Goal: Complete application form

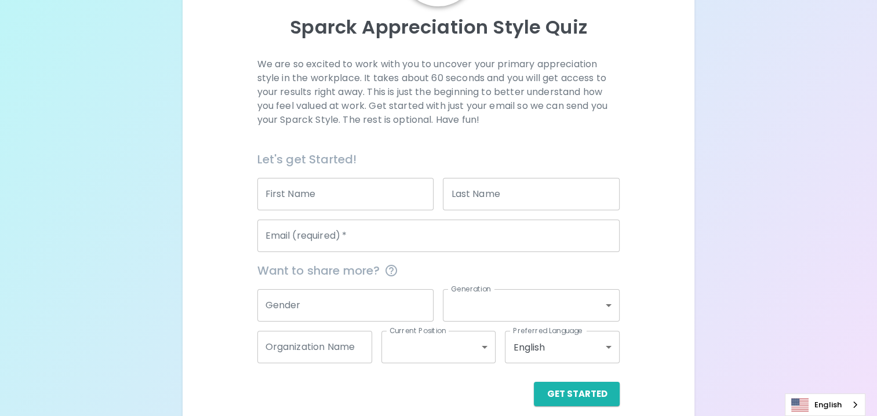
scroll to position [136, 0]
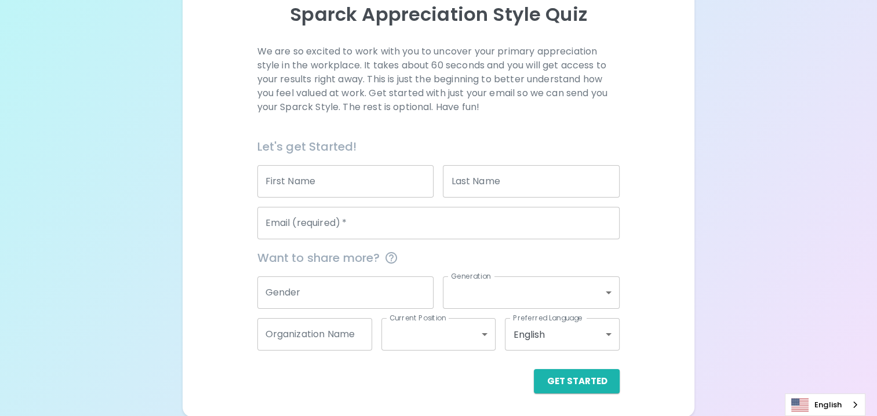
click at [336, 183] on input "First Name" at bounding box center [345, 181] width 177 height 32
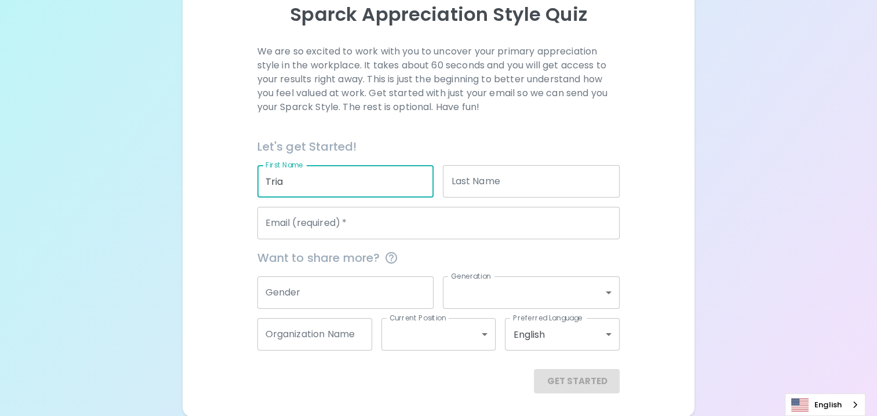
type input "Tria"
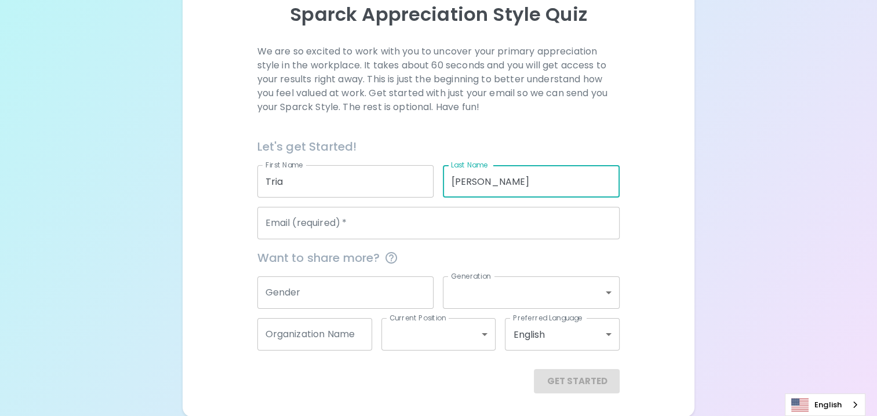
scroll to position [78, 0]
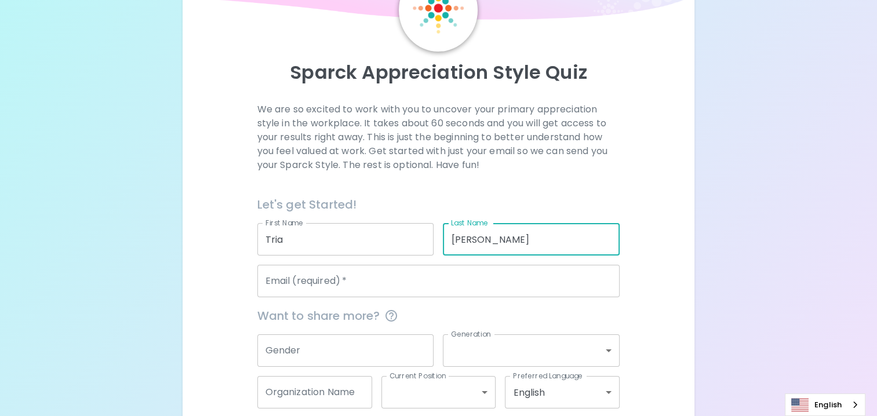
type input "[PERSON_NAME]"
click at [315, 249] on input "Tria" at bounding box center [345, 239] width 177 height 32
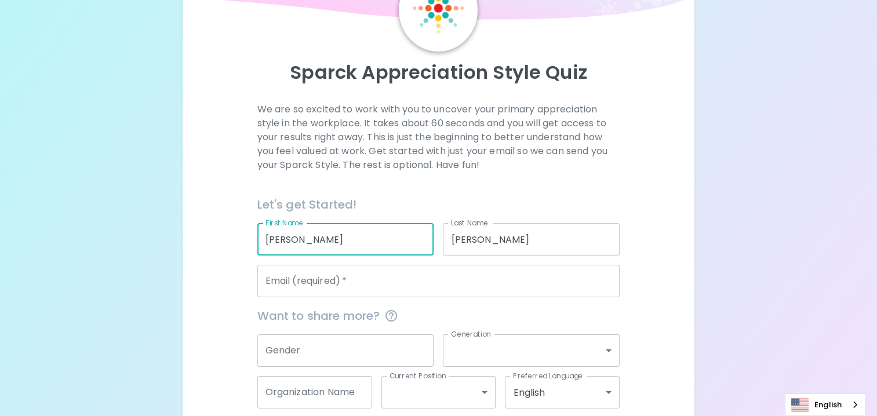
type input "[PERSON_NAME]"
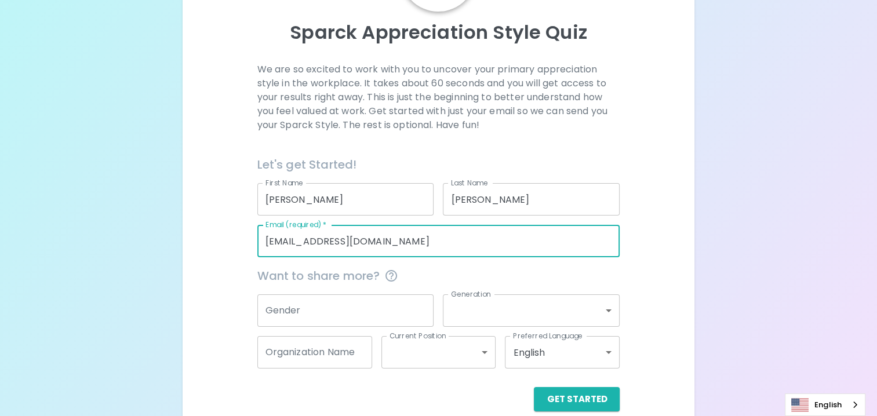
scroll to position [136, 0]
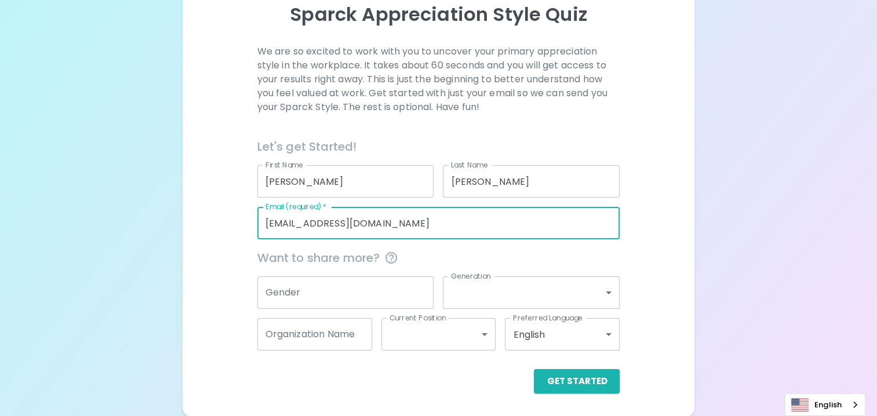
type input "[EMAIL_ADDRESS][DOMAIN_NAME]"
click at [530, 290] on body "Sparck Appreciation Style Quiz We are so excited to work with you to uncover yo…" at bounding box center [438, 140] width 877 height 552
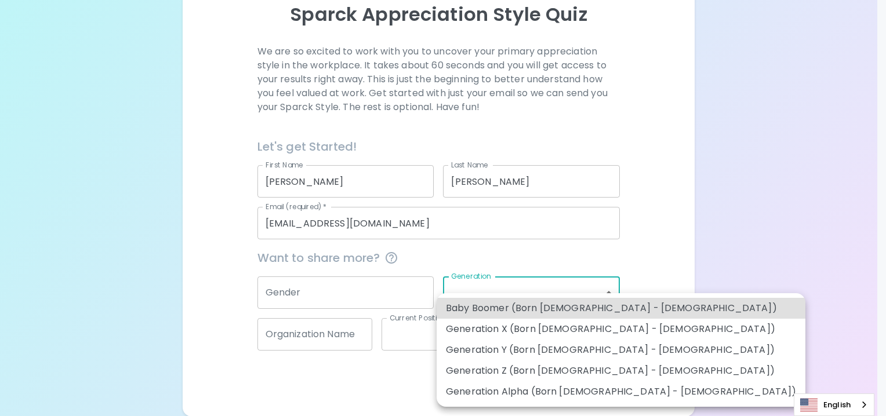
click at [524, 325] on li "Generation X (Born [DEMOGRAPHIC_DATA] - [DEMOGRAPHIC_DATA])" at bounding box center [621, 329] width 369 height 21
type input "generation_x"
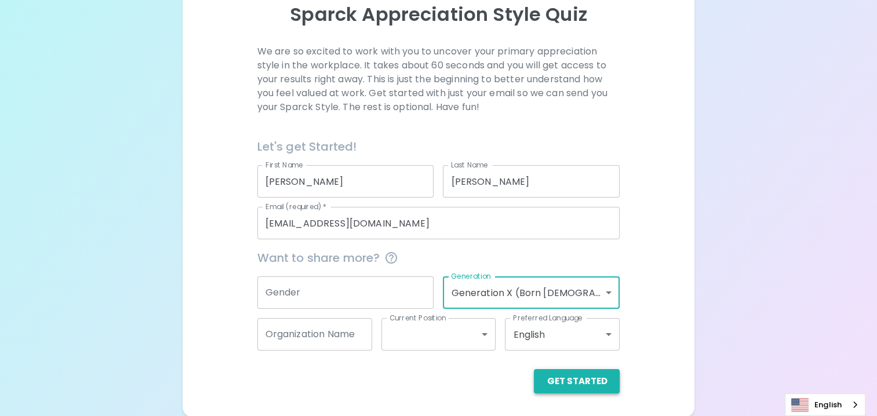
click at [578, 383] on button "Get Started" at bounding box center [577, 381] width 86 height 24
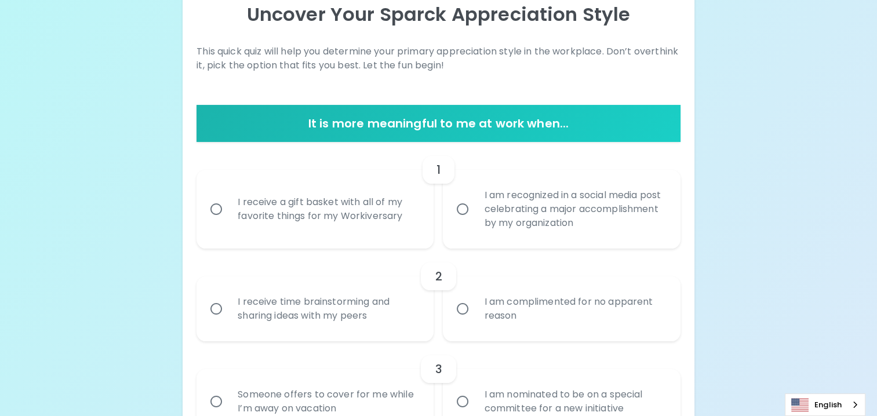
click at [216, 208] on input "I receive a gift basket with all of my favorite things for my Workiversary" at bounding box center [216, 209] width 24 height 24
radio input "true"
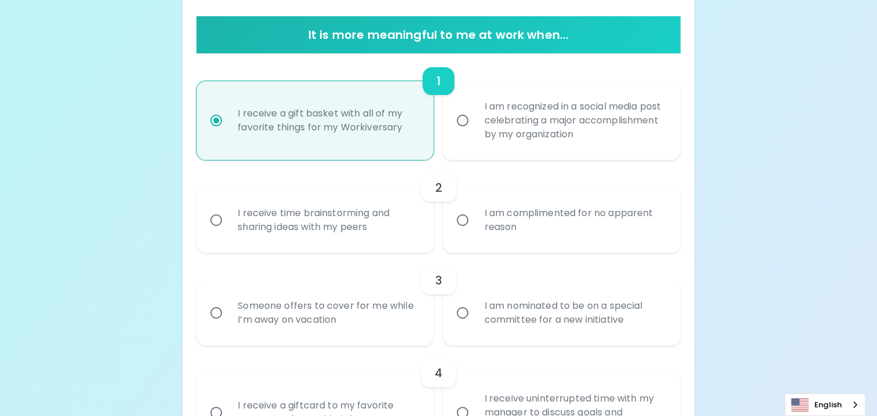
scroll to position [228, 0]
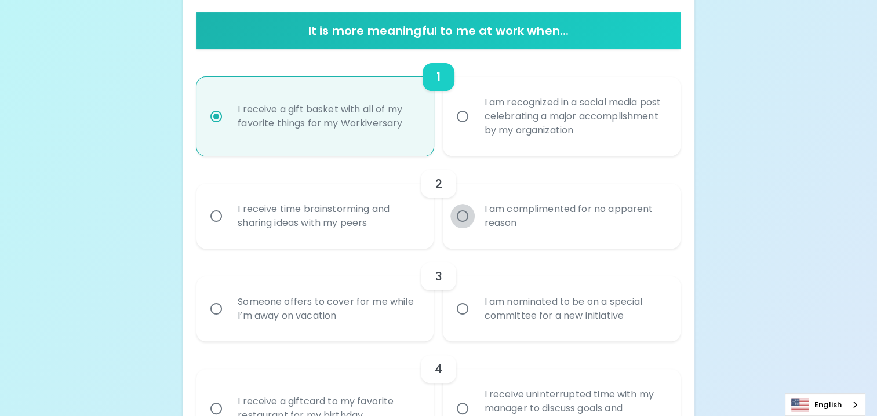
click at [459, 213] on input "I am complimented for no apparent reason" at bounding box center [462, 216] width 24 height 24
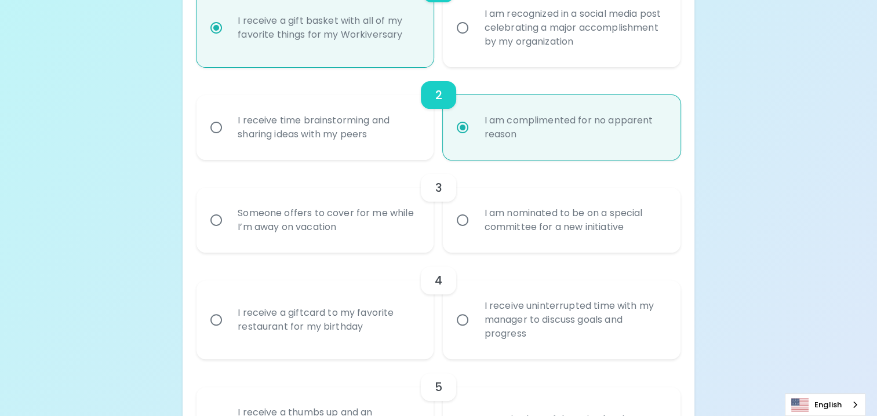
scroll to position [321, 0]
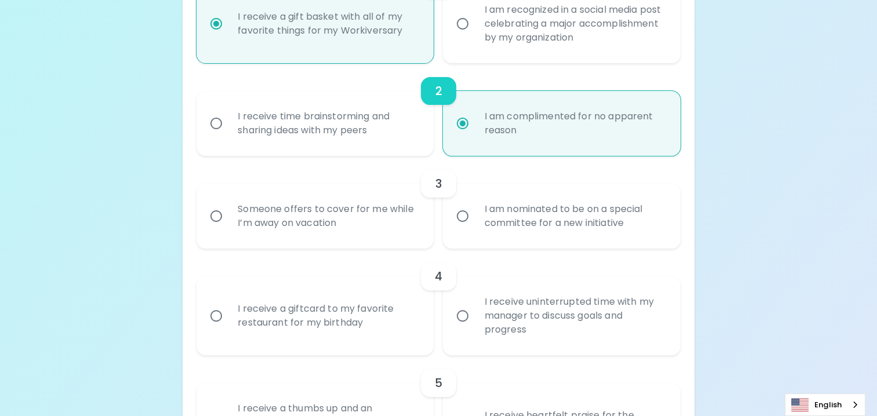
radio input "true"
click at [465, 221] on input "I am nominated to be on a special committee for a new initiative" at bounding box center [462, 216] width 24 height 24
radio input "false"
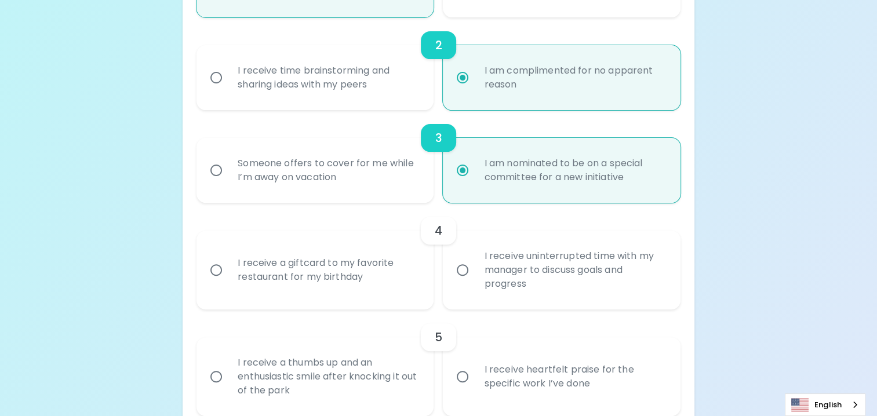
scroll to position [414, 0]
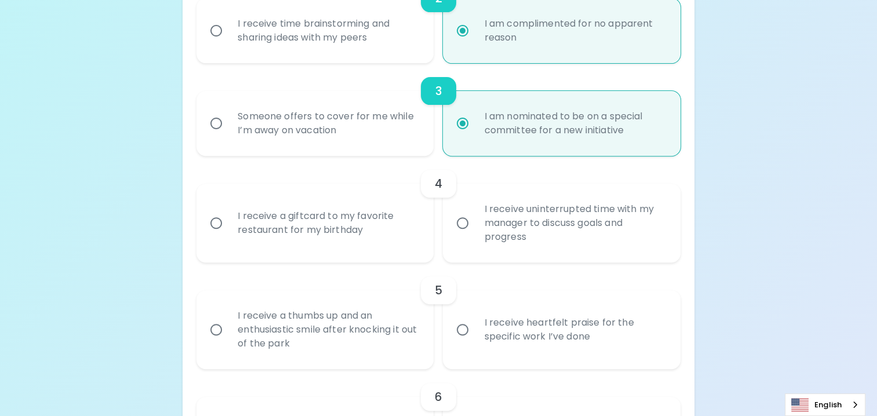
radio input "true"
click at [465, 223] on input "I receive uninterrupted time with my manager to discuss goals and progress" at bounding box center [462, 223] width 24 height 24
radio input "false"
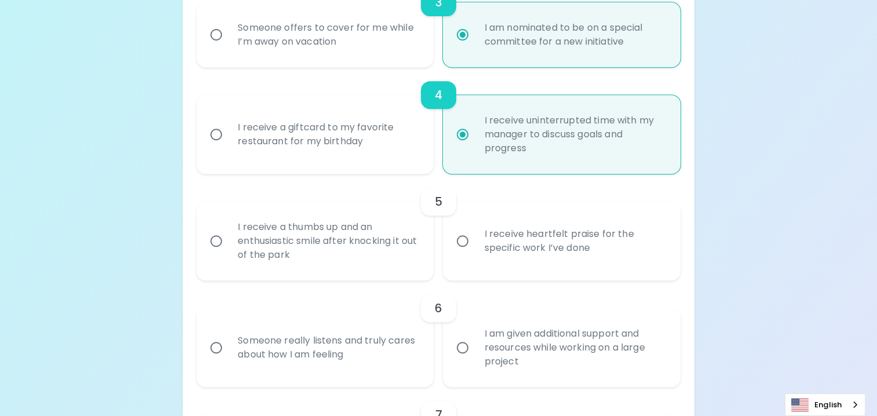
scroll to position [507, 0]
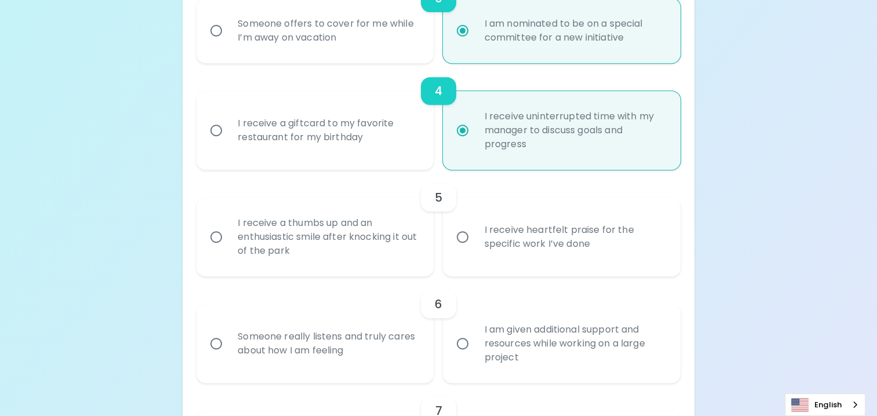
radio input "true"
click at [484, 248] on div "I receive heartfelt praise for the specific work I’ve done" at bounding box center [574, 237] width 199 height 56
click at [475, 248] on input "I receive heartfelt praise for the specific work I’ve done" at bounding box center [462, 237] width 24 height 24
radio input "false"
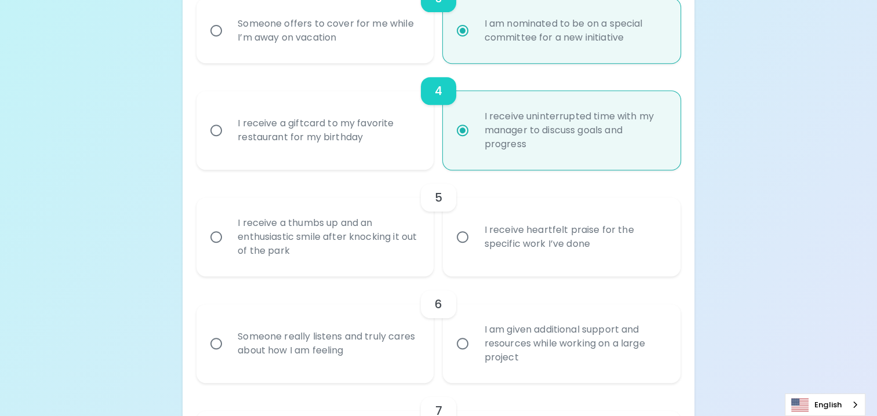
radio input "false"
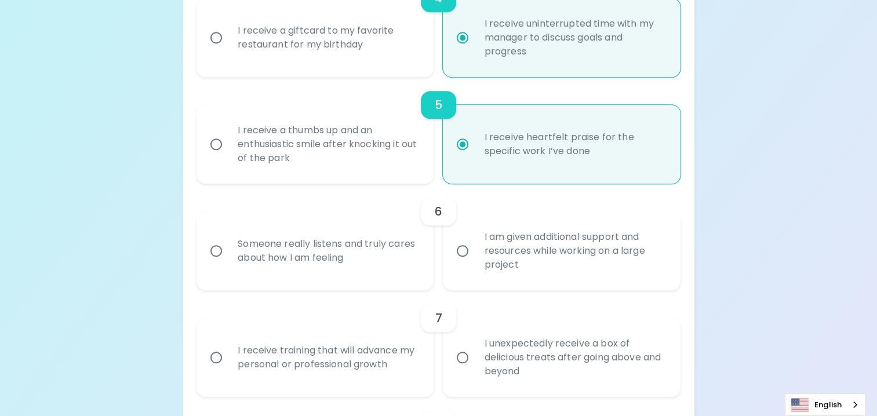
radio input "true"
click at [264, 248] on div "Someone really listens and truly cares about how I am feeling" at bounding box center [327, 251] width 199 height 56
click at [228, 248] on input "Someone really listens and truly cares about how I am feeling" at bounding box center [216, 251] width 24 height 24
radio input "false"
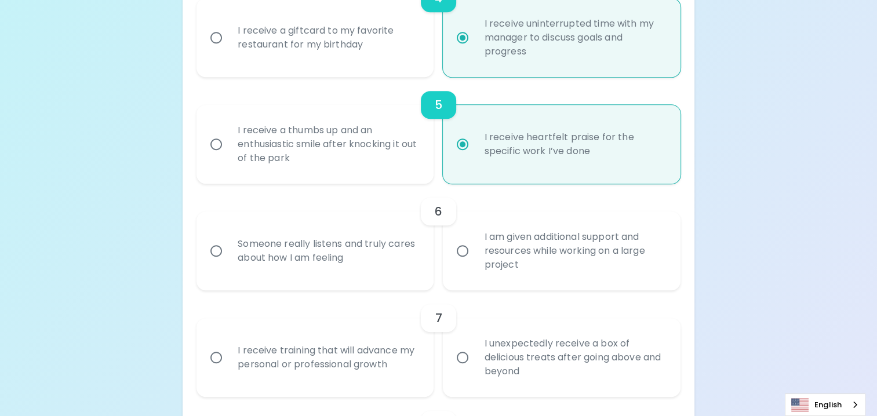
radio input "false"
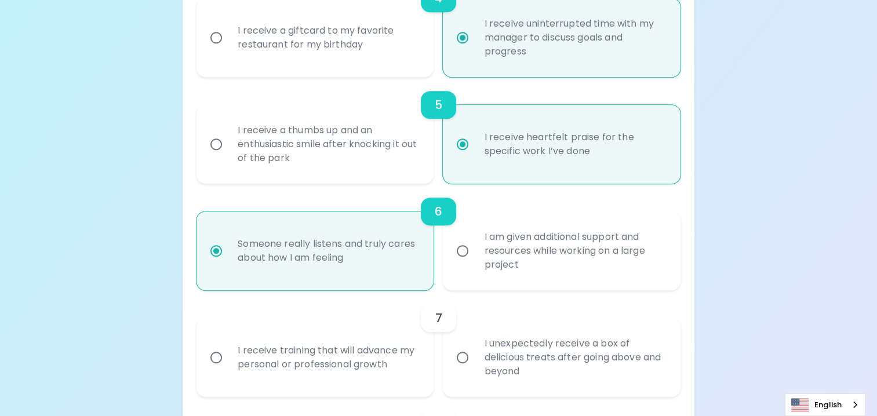
scroll to position [692, 0]
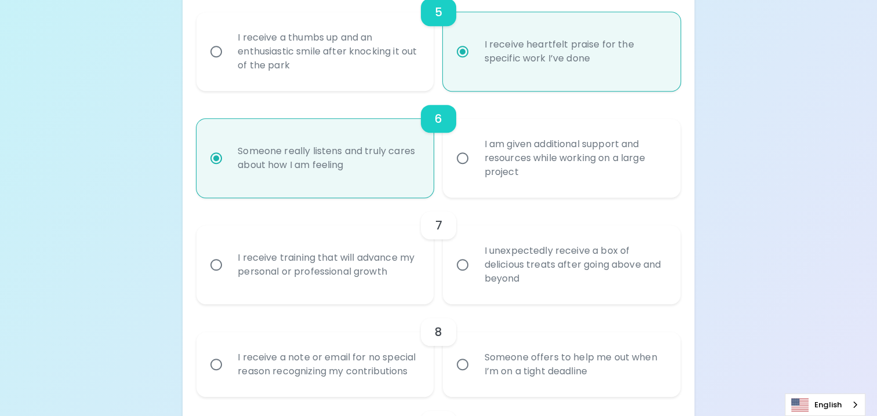
radio input "true"
click at [267, 257] on div "I receive training that will advance my personal or professional growth" at bounding box center [327, 265] width 199 height 56
click at [228, 257] on input "I receive training that will advance my personal or professional growth" at bounding box center [216, 265] width 24 height 24
radio input "false"
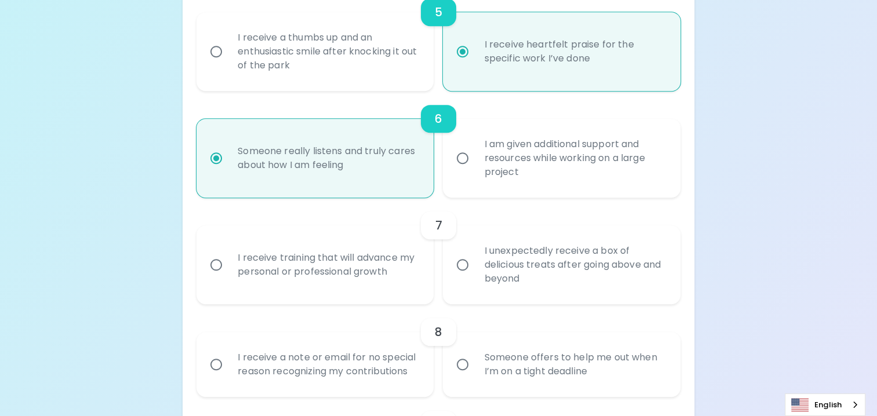
radio input "false"
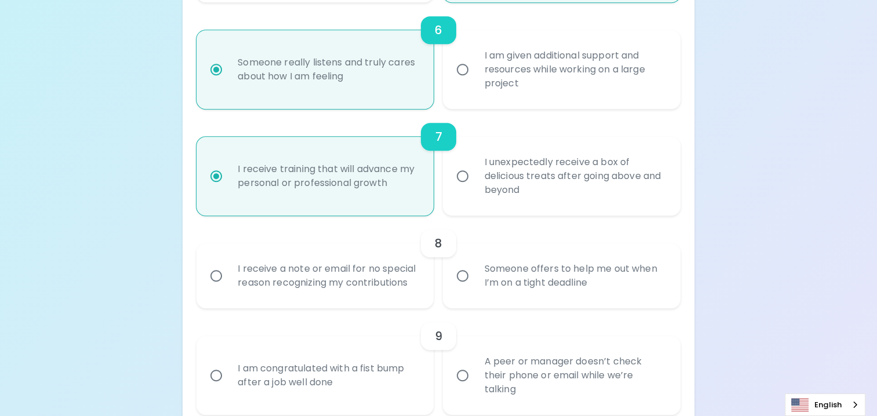
scroll to position [785, 0]
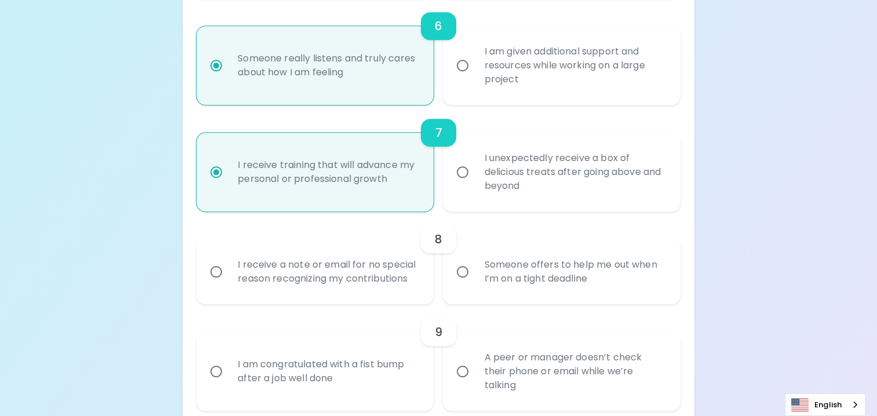
radio input "true"
click at [281, 270] on div "I receive a note or email for no special reason recognizing my contributions" at bounding box center [327, 272] width 199 height 56
click at [228, 270] on input "I receive a note or email for no special reason recognizing my contributions" at bounding box center [216, 272] width 24 height 24
radio input "false"
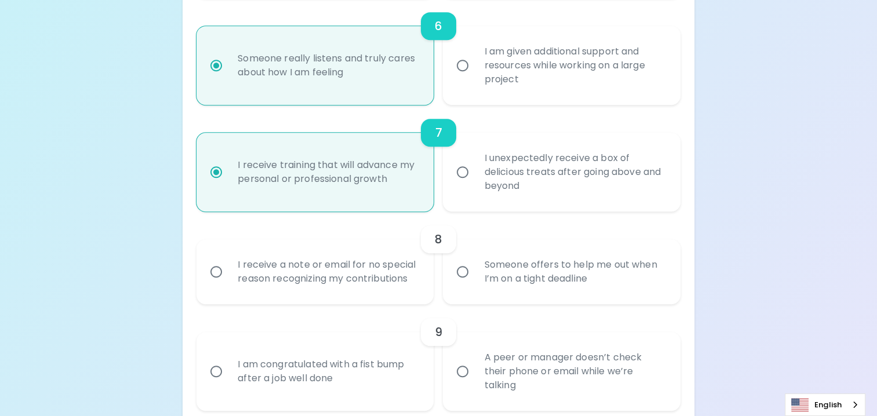
radio input "false"
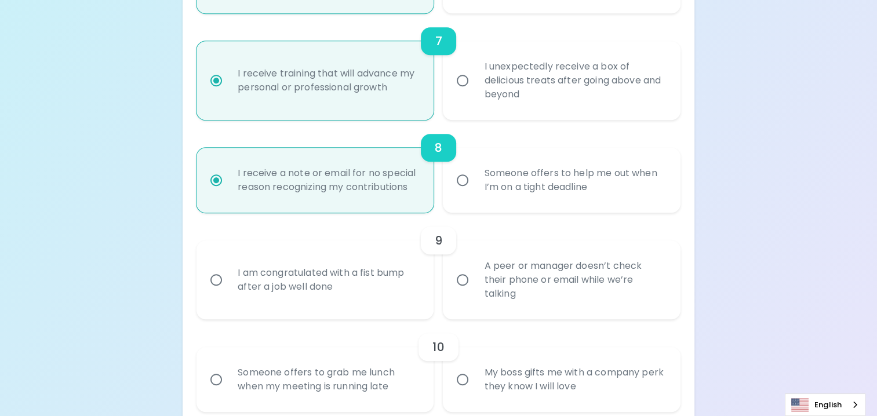
scroll to position [878, 0]
radio input "true"
click at [503, 288] on div "A peer or manager doesn’t check their phone or email while we’re talking" at bounding box center [574, 279] width 199 height 70
click at [475, 288] on input "A peer or manager doesn’t check their phone or email while we’re talking" at bounding box center [462, 279] width 24 height 24
radio input "false"
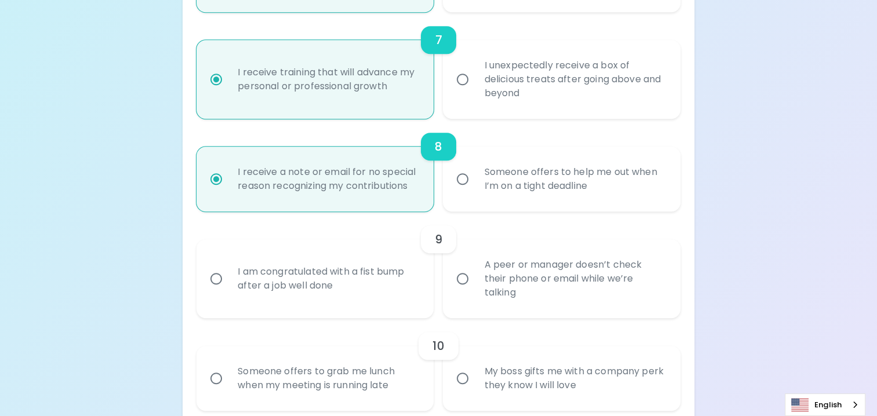
radio input "false"
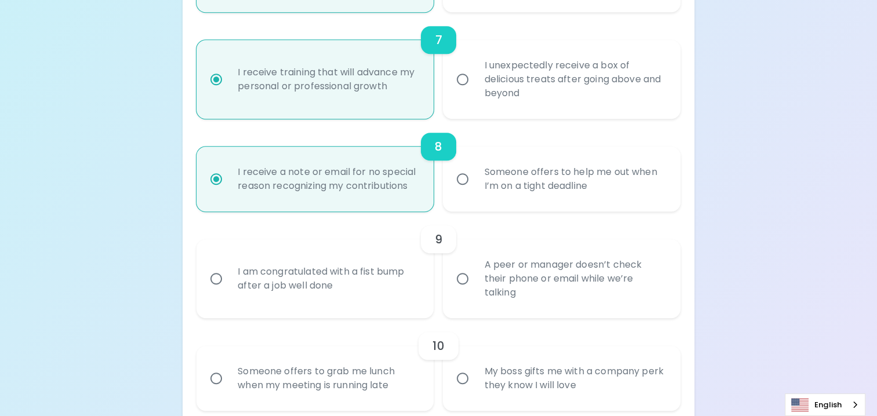
radio input "false"
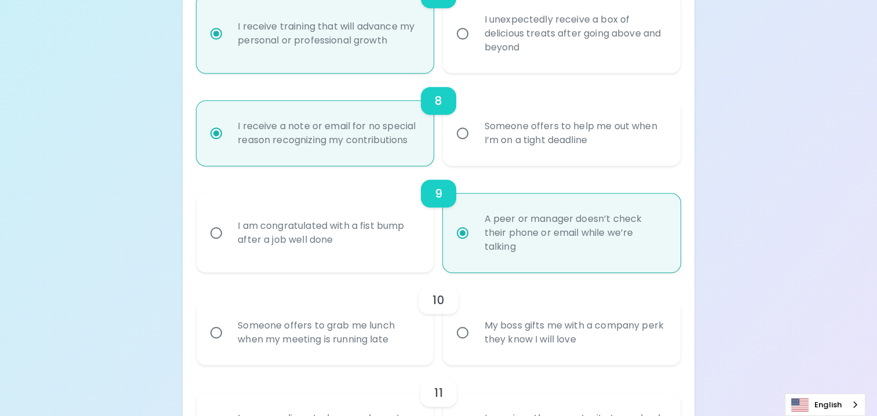
scroll to position [970, 0]
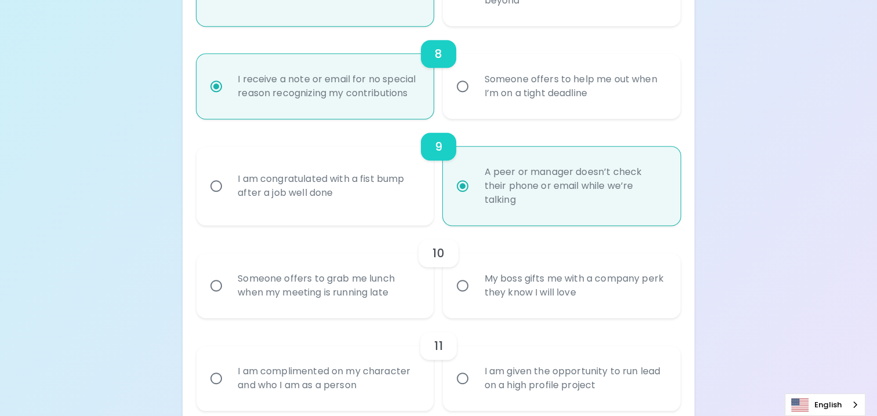
radio input "true"
click at [481, 285] on div "My boss gifts me with a company perk they know I will love" at bounding box center [574, 286] width 199 height 56
click at [475, 285] on input "My boss gifts me with a company perk they know I will love" at bounding box center [462, 286] width 24 height 24
radio input "false"
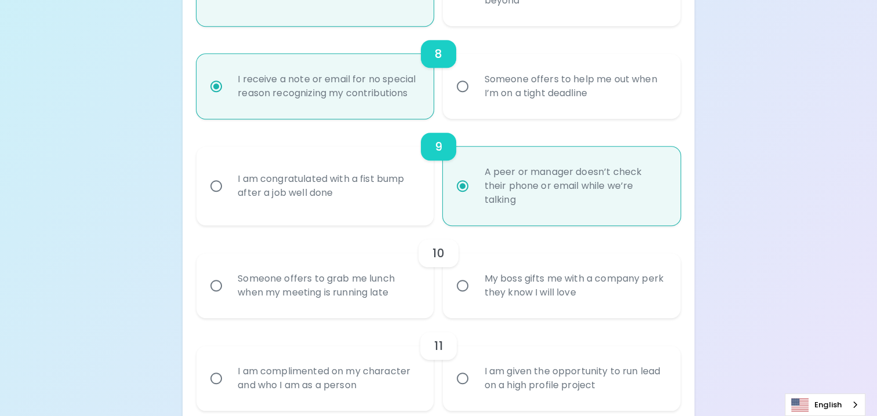
radio input "false"
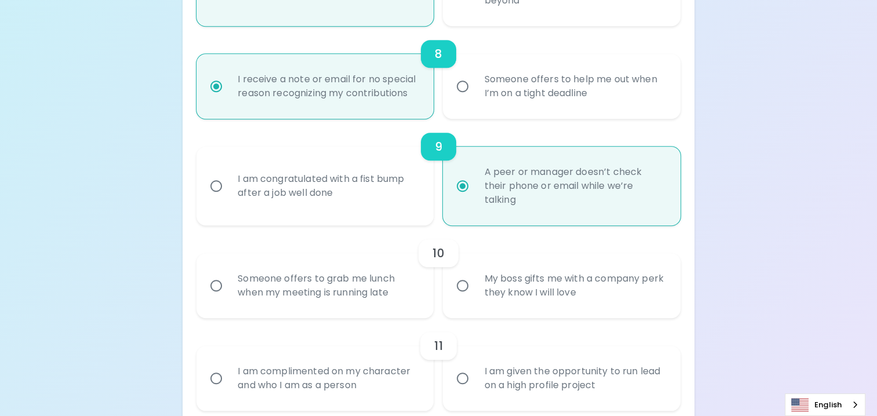
radio input "false"
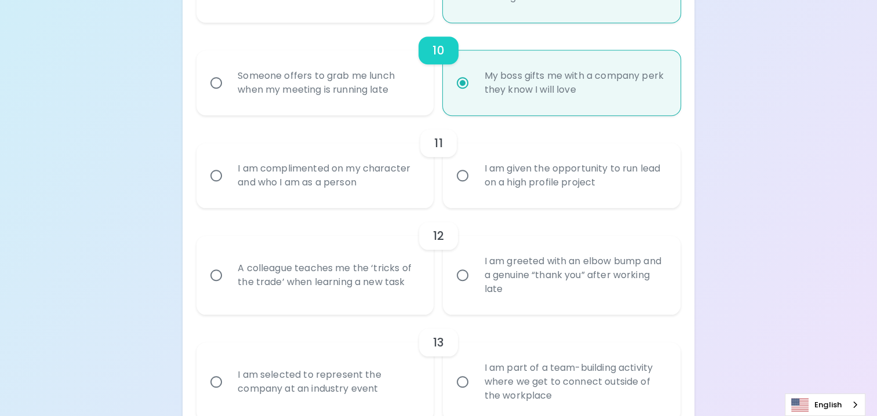
scroll to position [1179, 0]
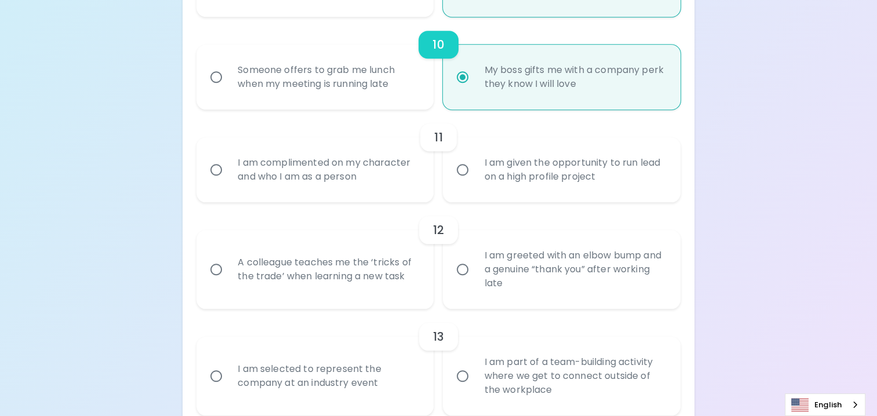
radio input "true"
click at [472, 174] on input "I am given the opportunity to run lead on a high profile project" at bounding box center [462, 170] width 24 height 24
radio input "false"
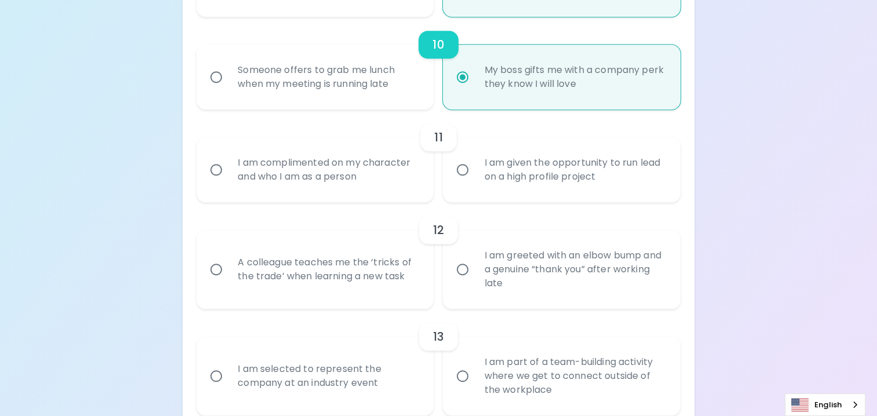
radio input "false"
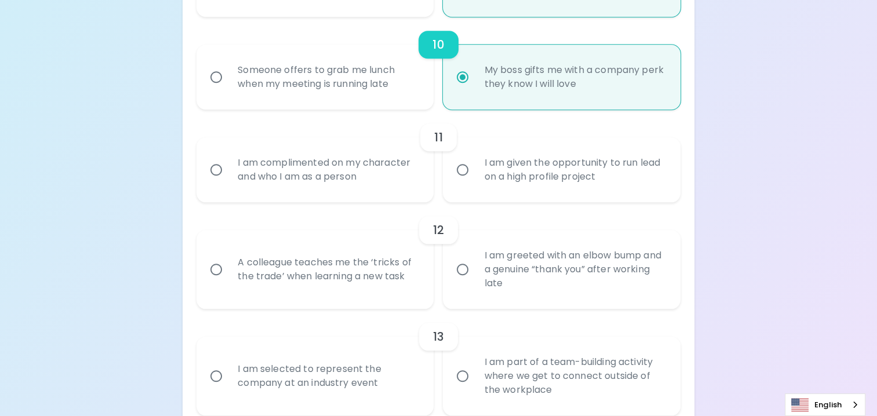
radio input "false"
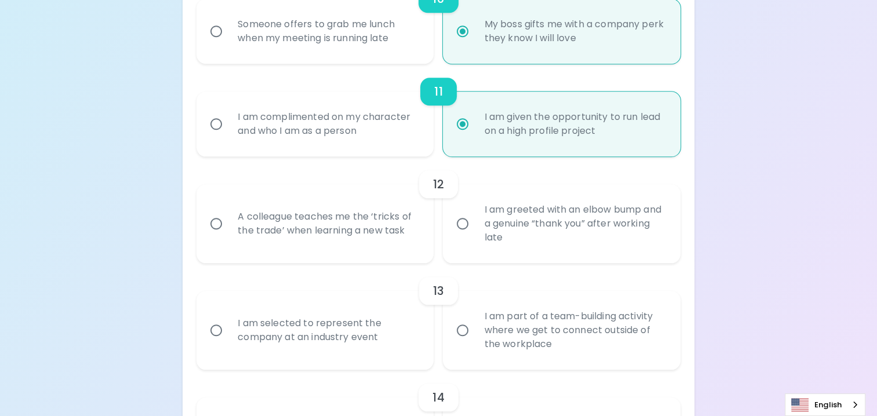
scroll to position [1272, 0]
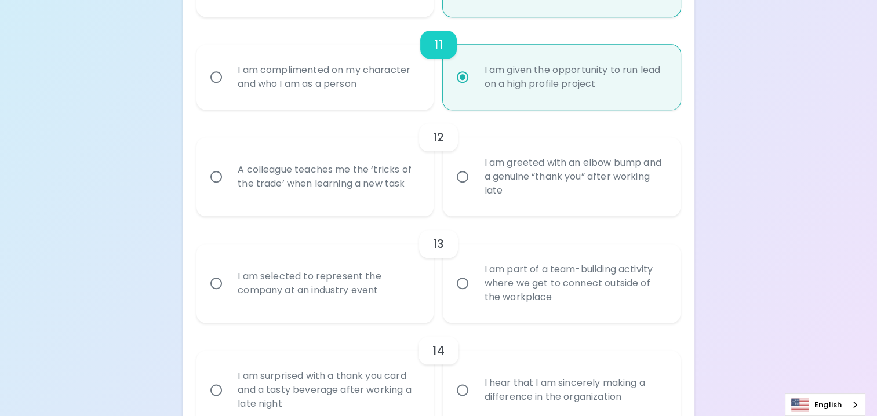
radio input "true"
click at [291, 177] on div "A colleague teaches me the ‘tricks of the trade’ when learning a new task" at bounding box center [327, 177] width 199 height 56
click at [228, 177] on input "A colleague teaches me the ‘tricks of the trade’ when learning a new task" at bounding box center [216, 177] width 24 height 24
radio input "false"
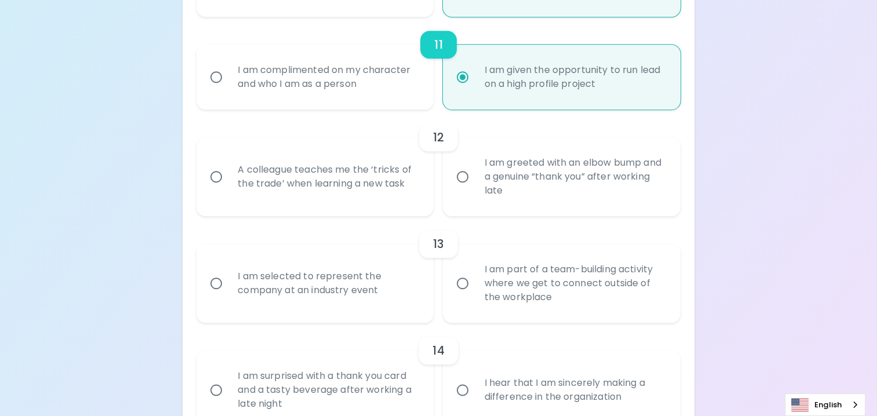
radio input "false"
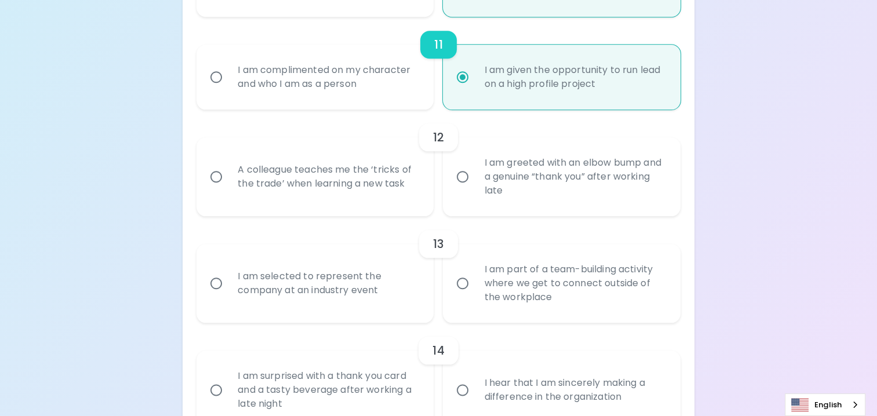
radio input "false"
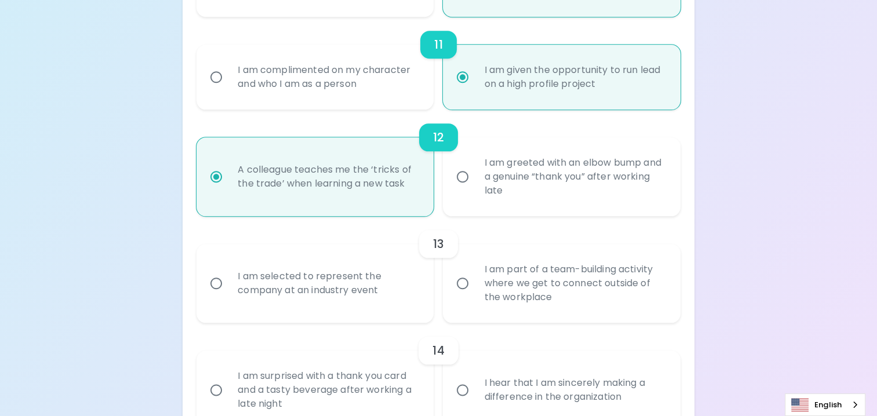
scroll to position [1365, 0]
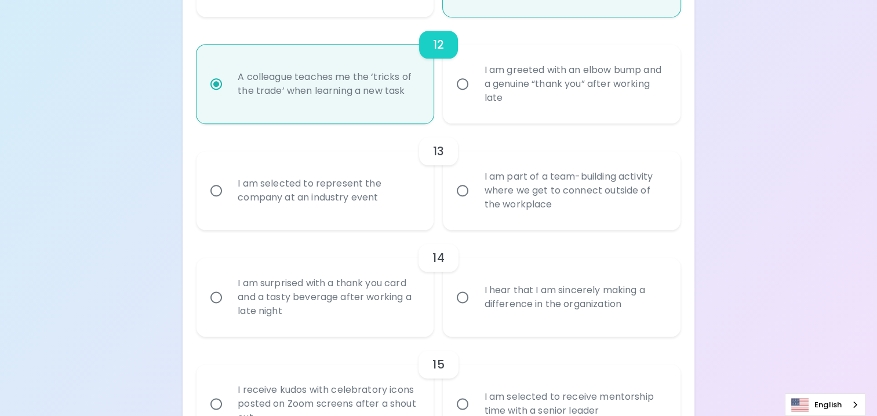
radio input "true"
click at [323, 202] on div "I am selected to represent the company at an industry event" at bounding box center [327, 191] width 199 height 56
click at [228, 202] on input "I am selected to represent the company at an industry event" at bounding box center [216, 191] width 24 height 24
radio input "false"
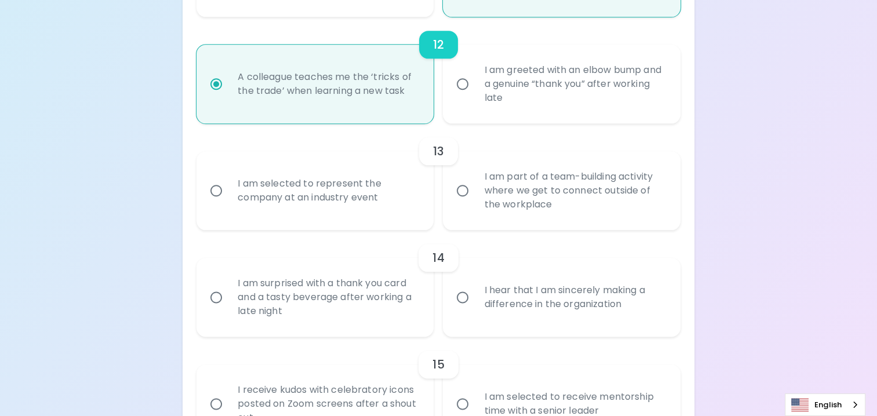
radio input "false"
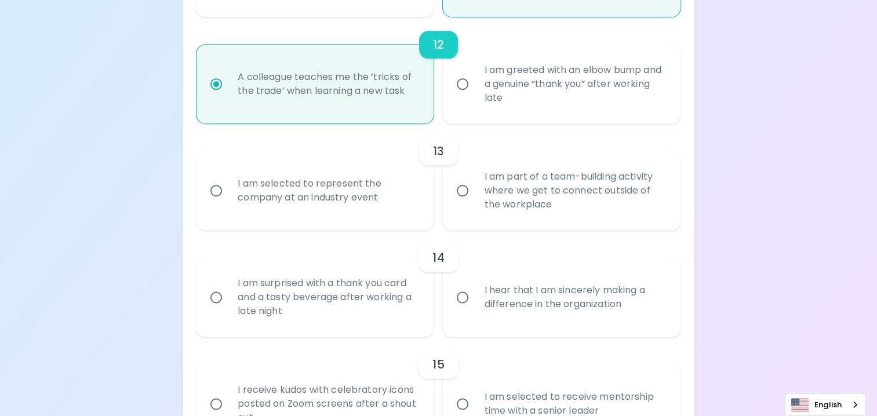
radio input "false"
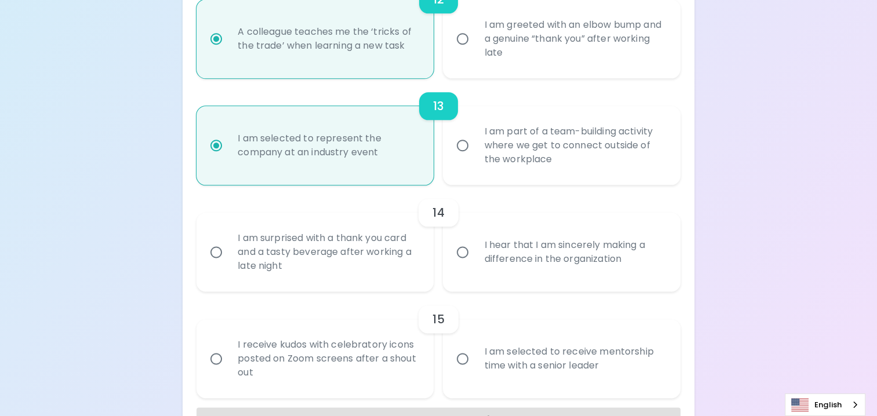
scroll to position [1448, 0]
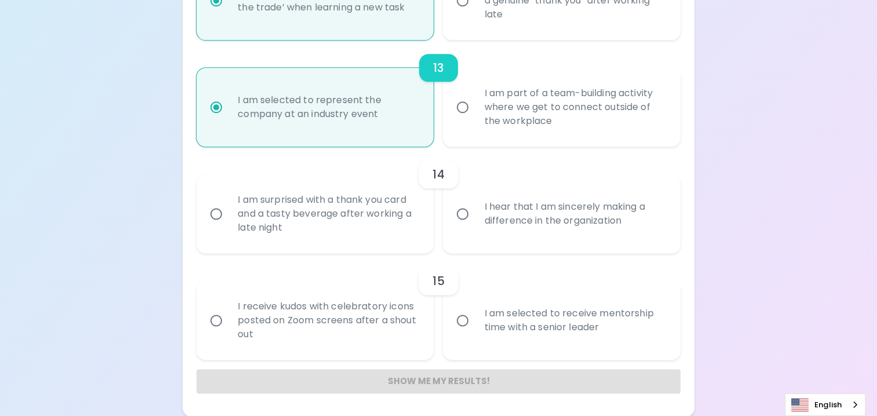
radio input "true"
click at [507, 217] on div "I hear that I am sincerely making a difference in the organization" at bounding box center [574, 214] width 199 height 56
click at [475, 217] on input "I hear that I am sincerely making a difference in the organization" at bounding box center [462, 214] width 24 height 24
radio input "false"
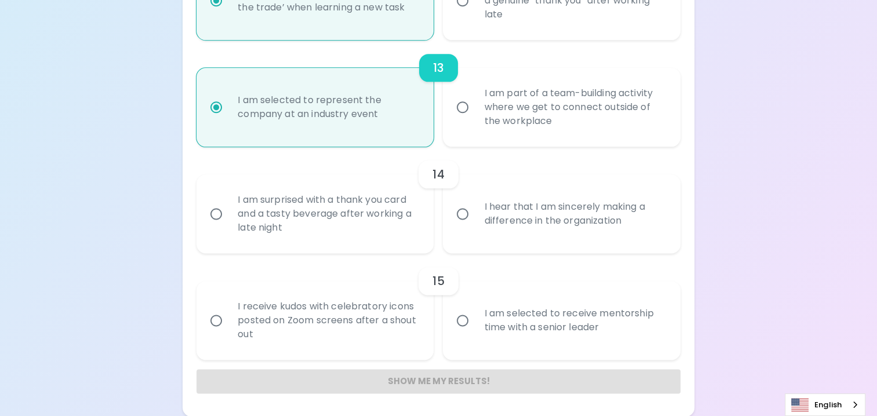
radio input "false"
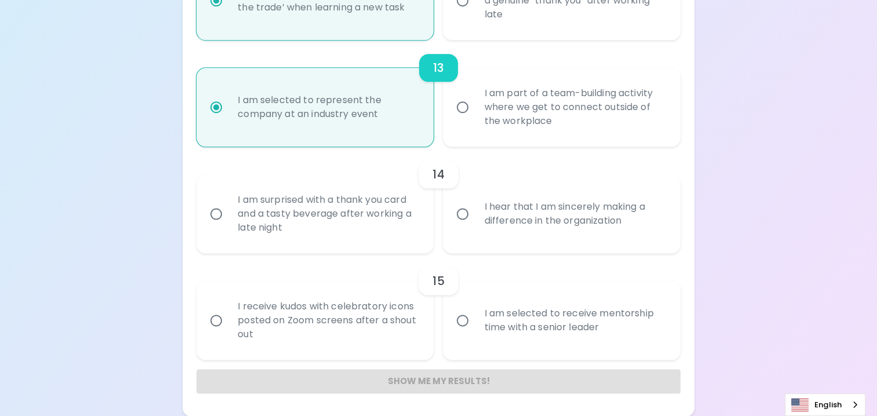
radio input "false"
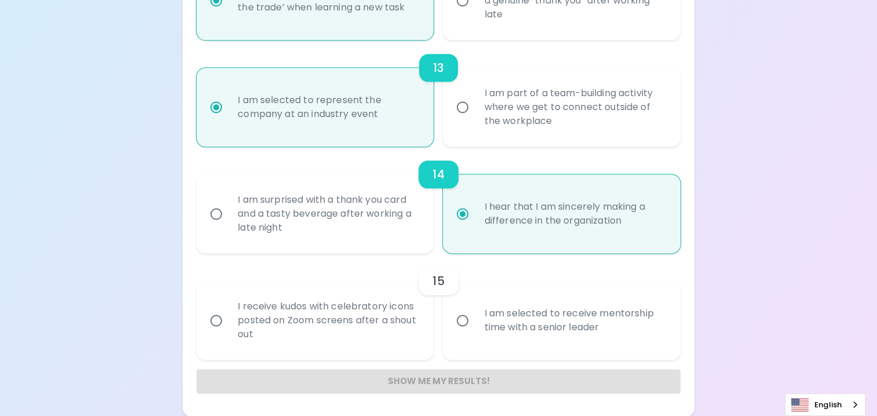
radio input "true"
click at [485, 318] on div "I am selected to receive mentorship time with a senior leader" at bounding box center [574, 321] width 199 height 56
click at [475, 318] on input "I am selected to receive mentorship time with a senior leader" at bounding box center [462, 320] width 24 height 24
radio input "false"
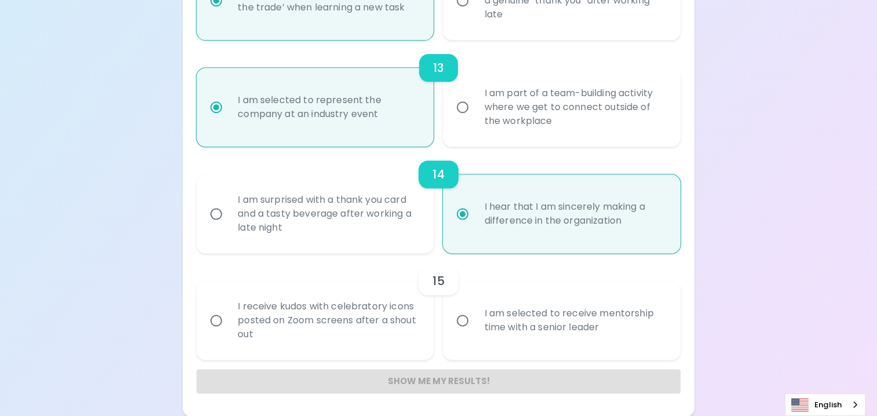
radio input "false"
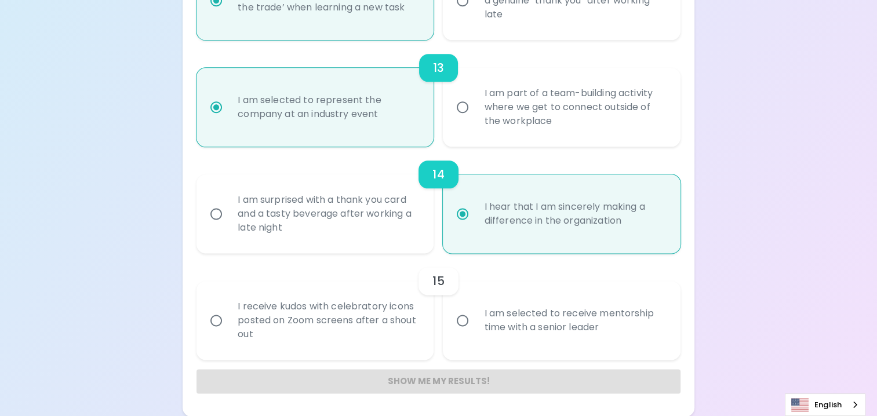
radio input "false"
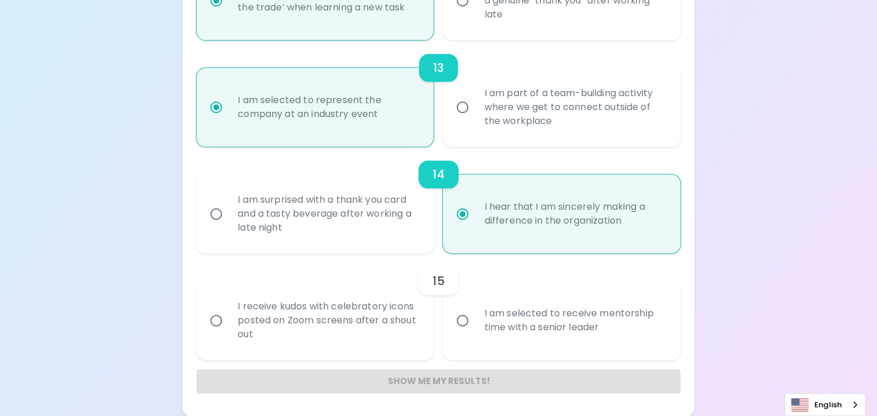
radio input "false"
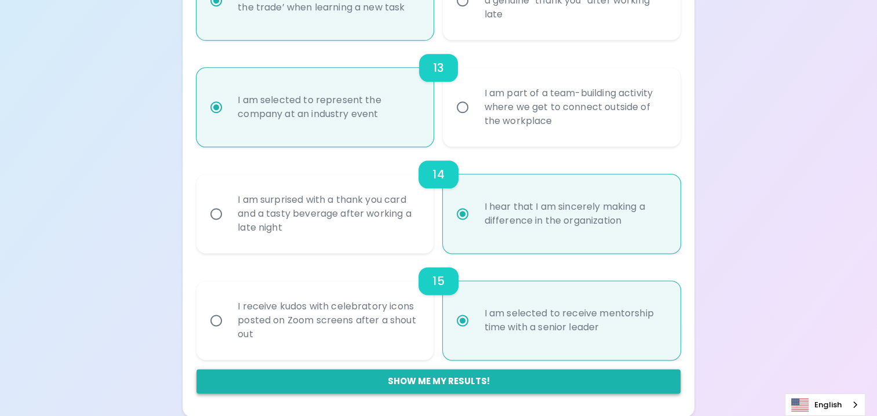
radio input "true"
click at [459, 387] on button "Show me my results!" at bounding box center [439, 381] width 484 height 24
radio input "false"
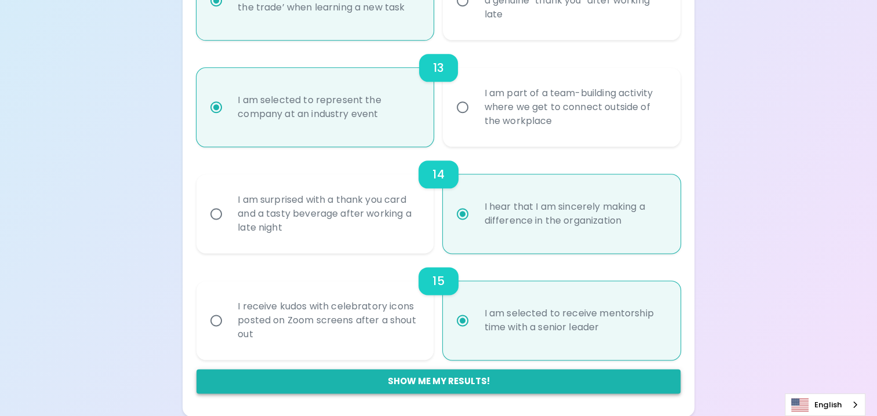
radio input "false"
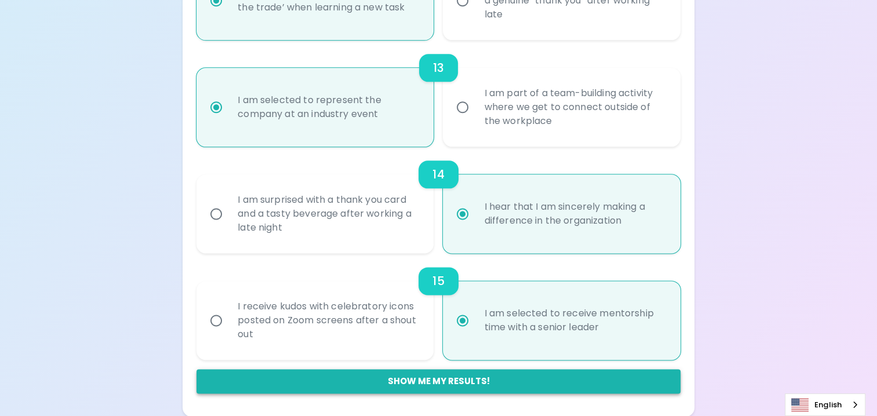
radio input "false"
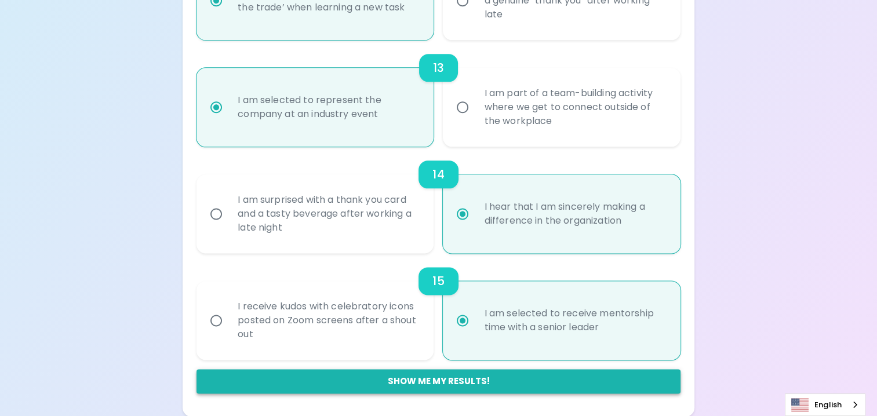
radio input "false"
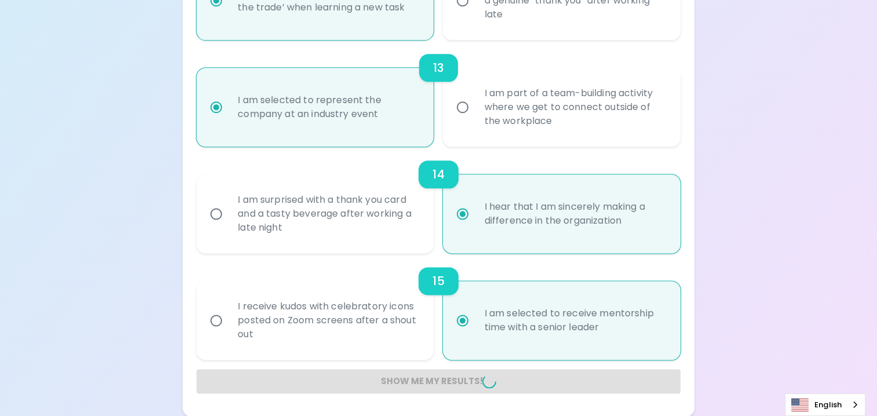
radio input "false"
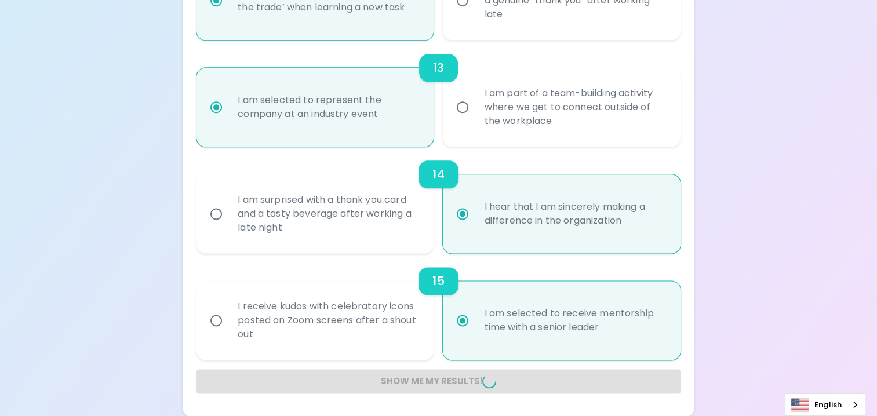
radio input "false"
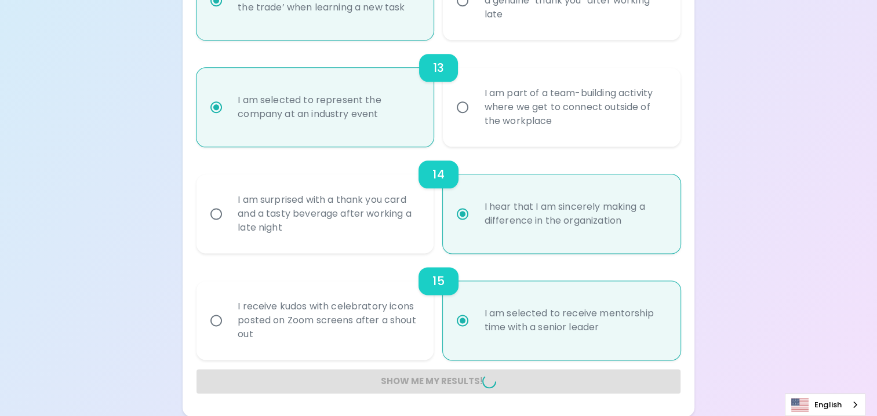
radio input "false"
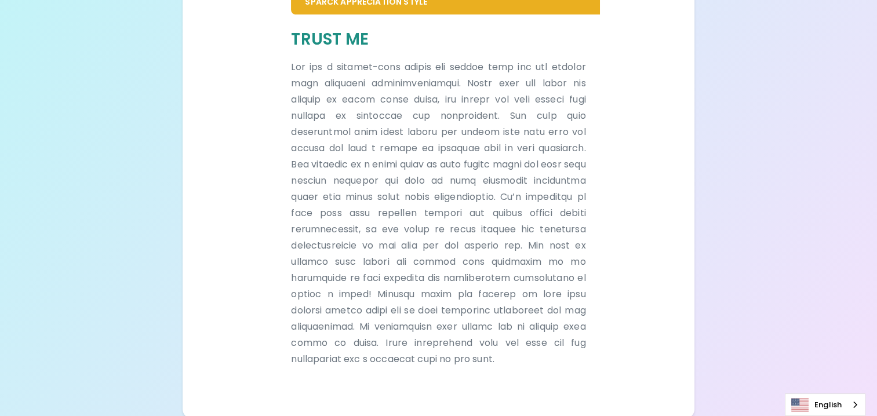
scroll to position [281, 0]
